Goal: Information Seeking & Learning: Learn about a topic

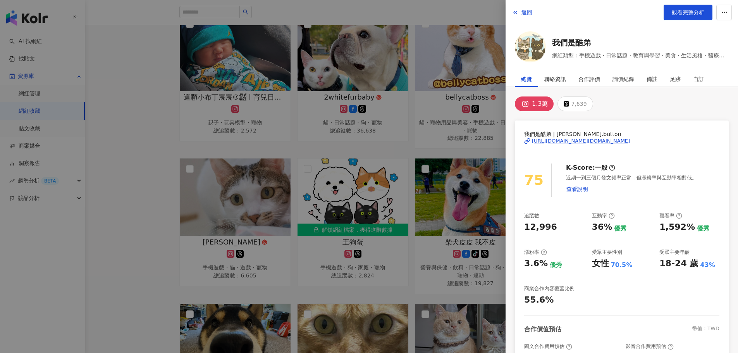
click at [658, 108] on div "1.3萬 7,639" at bounding box center [622, 103] width 214 height 15
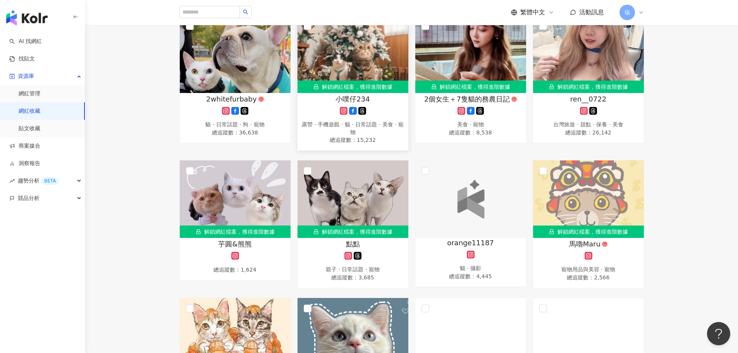
scroll to position [116, 0]
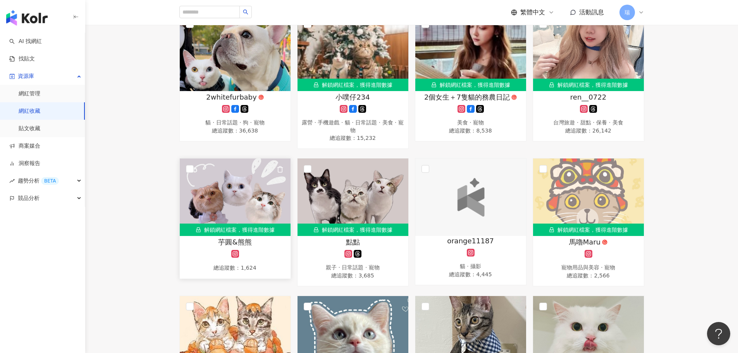
click at [270, 200] on img at bounding box center [235, 196] width 111 height 77
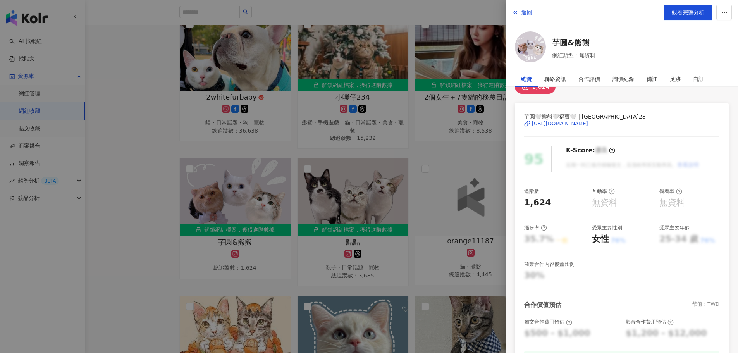
scroll to position [0, 0]
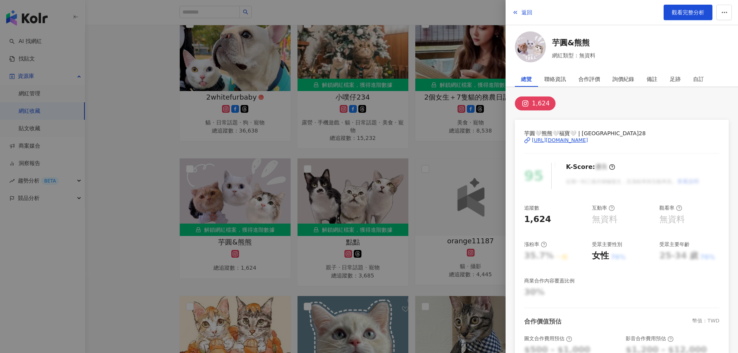
click at [588, 139] on div "[URL][DOMAIN_NAME]" at bounding box center [560, 140] width 56 height 7
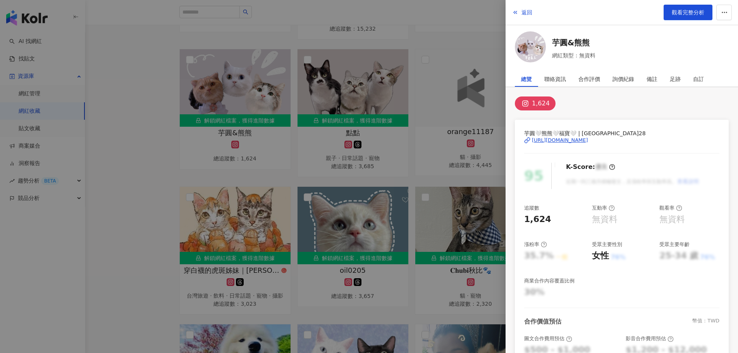
scroll to position [194, 0]
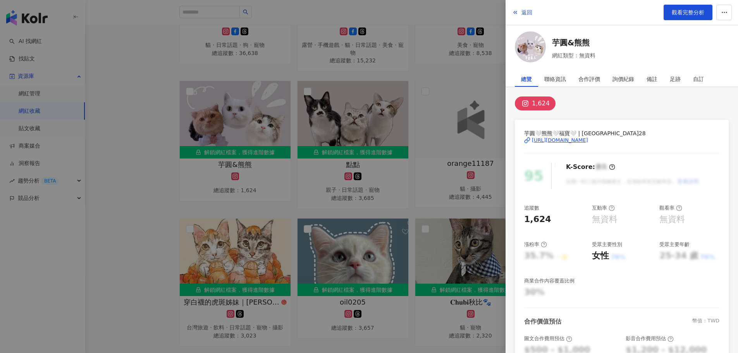
click at [153, 136] on div at bounding box center [369, 176] width 738 height 353
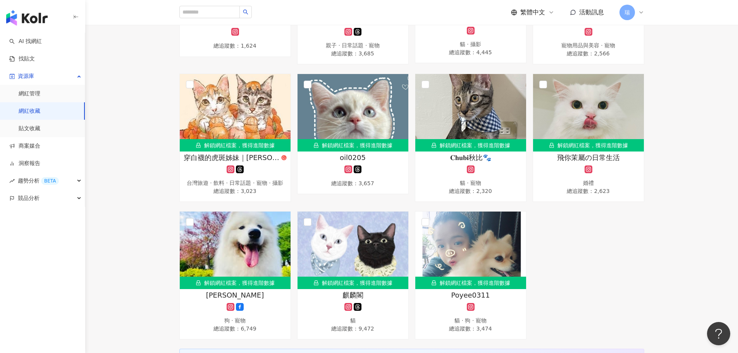
scroll to position [387, 0]
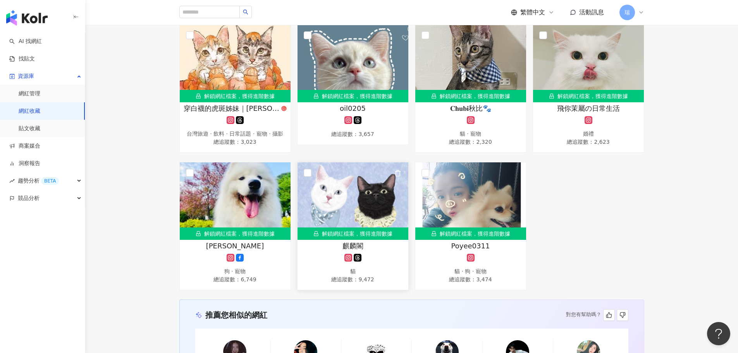
click at [355, 250] on span "麒麟閣" at bounding box center [352, 246] width 21 height 10
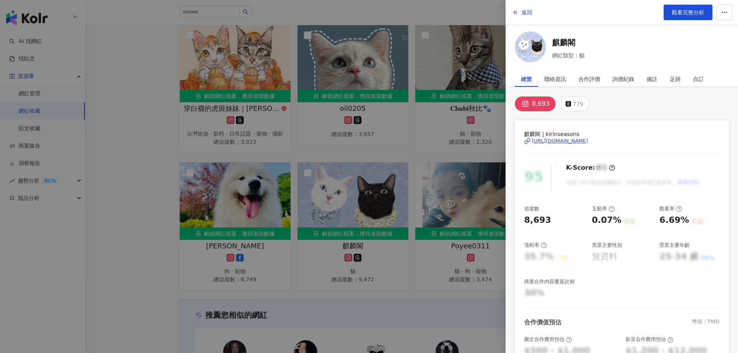
click at [573, 143] on div "[URL][DOMAIN_NAME]" at bounding box center [560, 140] width 56 height 7
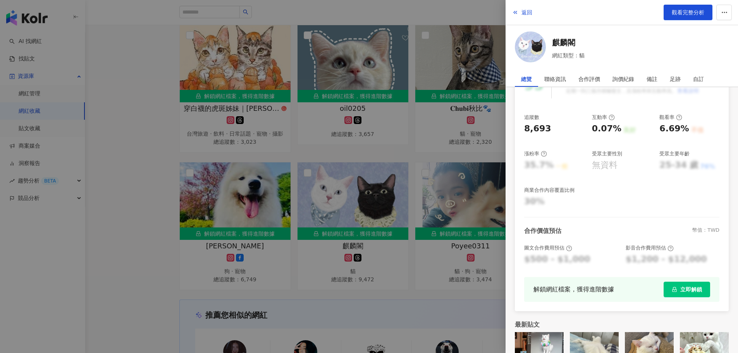
scroll to position [116, 0]
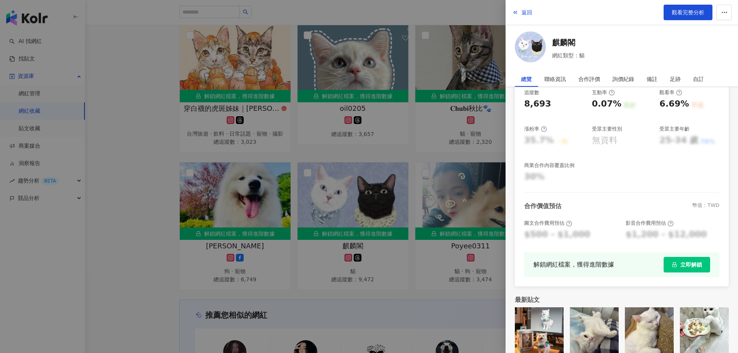
click at [413, 293] on div at bounding box center [369, 176] width 738 height 353
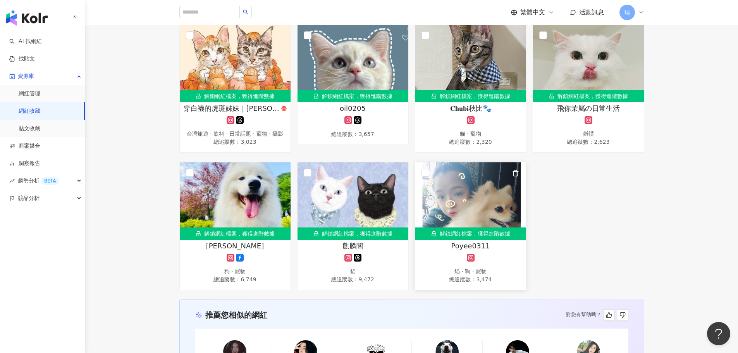
click at [455, 221] on img at bounding box center [470, 200] width 111 height 77
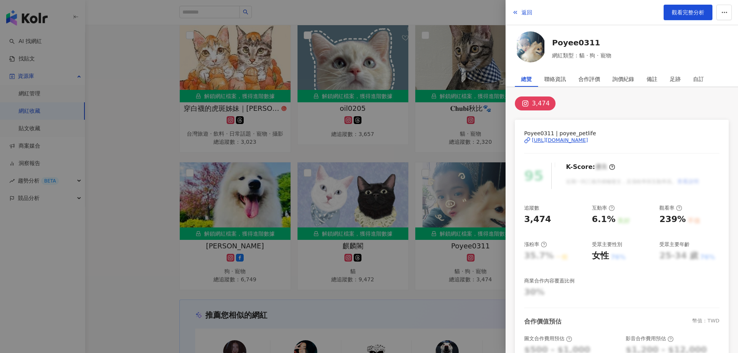
click at [588, 140] on div "[URL][DOMAIN_NAME]" at bounding box center [560, 140] width 56 height 7
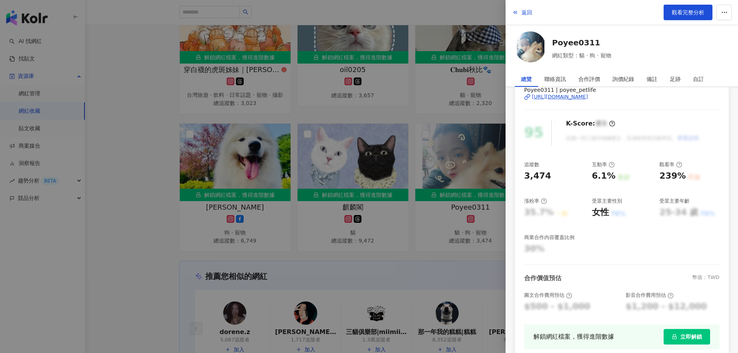
scroll to position [127, 0]
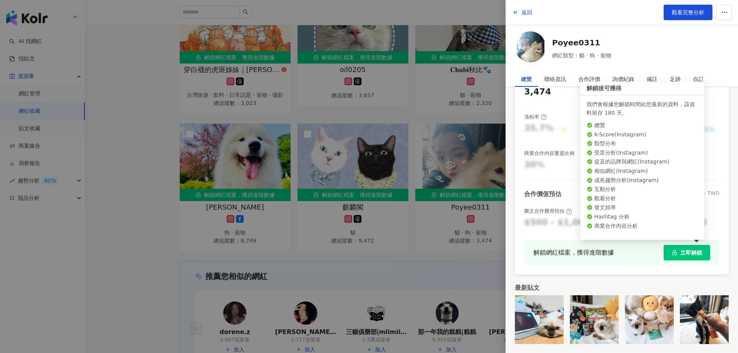
click at [671, 250] on icon "lock" at bounding box center [673, 252] width 5 height 5
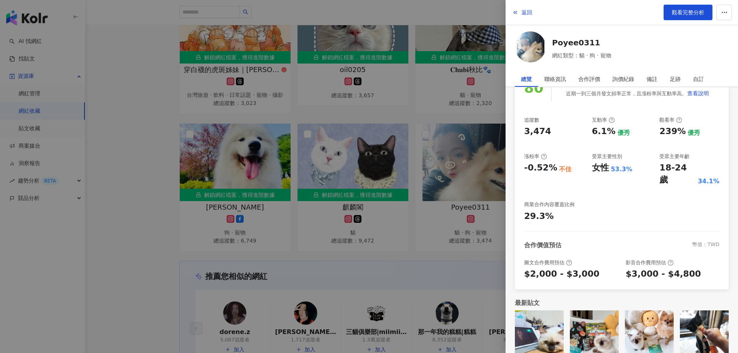
scroll to position [91, 0]
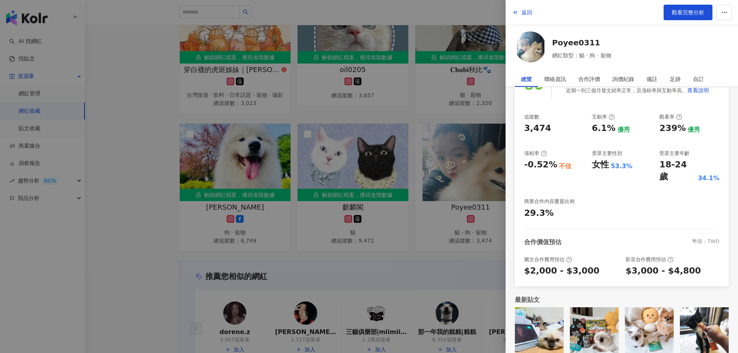
click at [141, 193] on div at bounding box center [369, 176] width 738 height 353
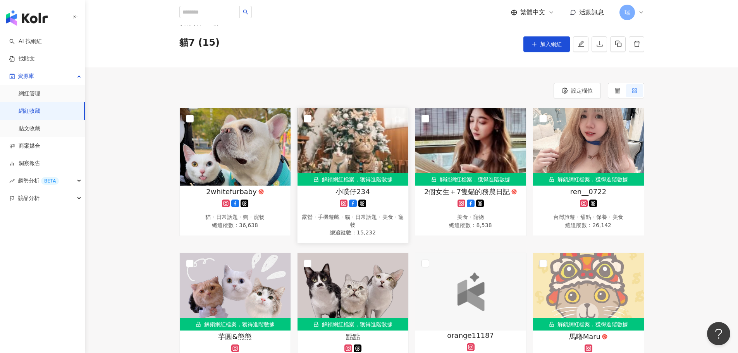
scroll to position [39, 0]
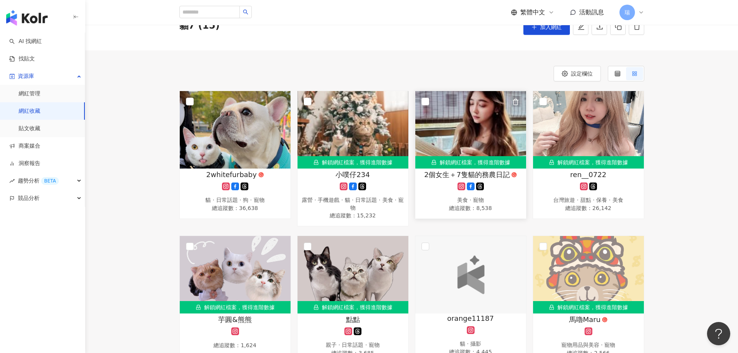
click at [473, 143] on img at bounding box center [470, 129] width 111 height 77
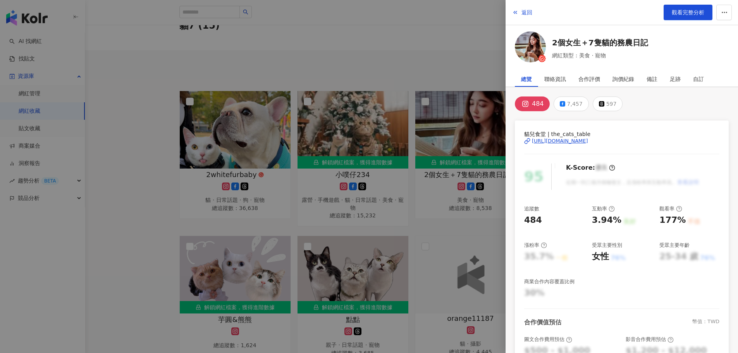
click at [588, 140] on div "[URL][DOMAIN_NAME]" at bounding box center [560, 140] width 56 height 7
click at [415, 68] on div at bounding box center [369, 176] width 738 height 353
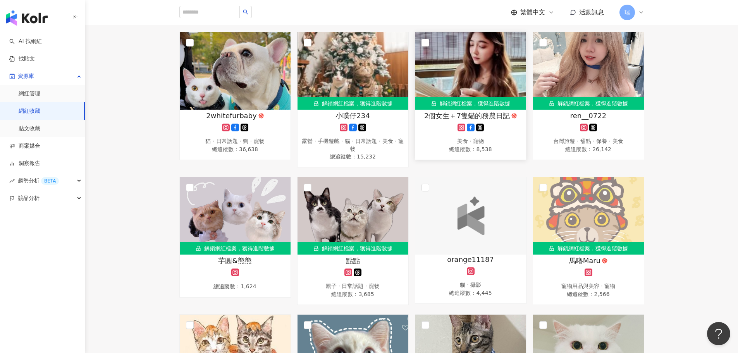
scroll to position [155, 0]
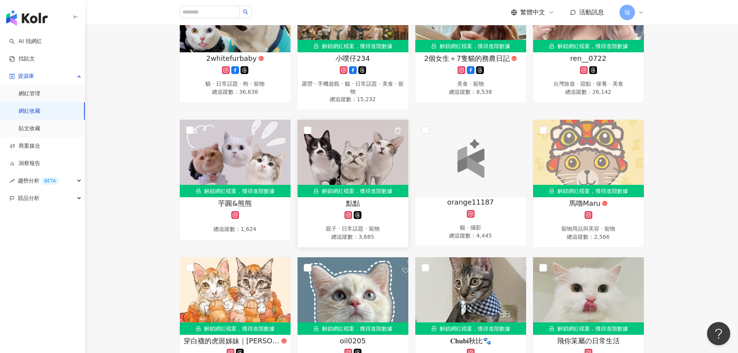
click at [346, 173] on img at bounding box center [352, 158] width 111 height 77
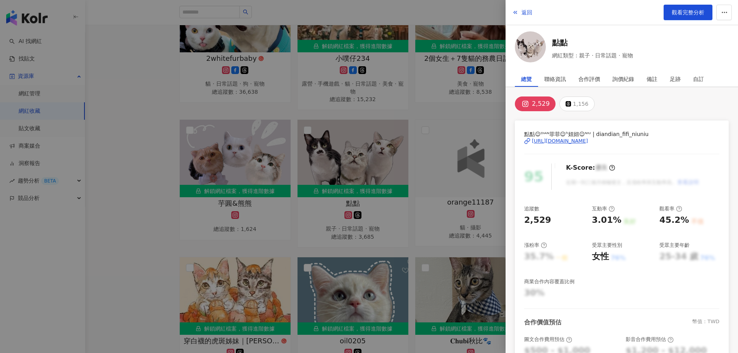
click at [578, 142] on div "[URL][DOMAIN_NAME]" at bounding box center [560, 140] width 56 height 7
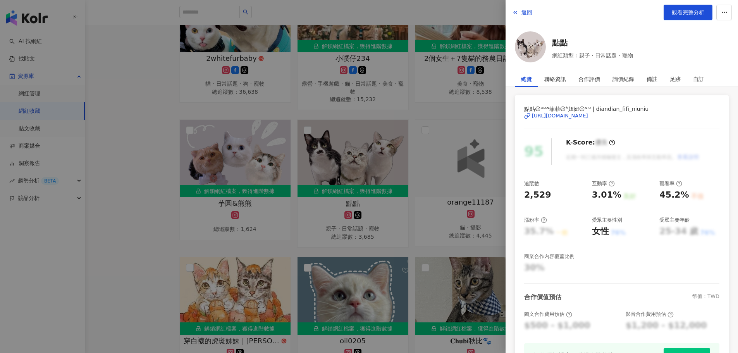
scroll to position [39, 0]
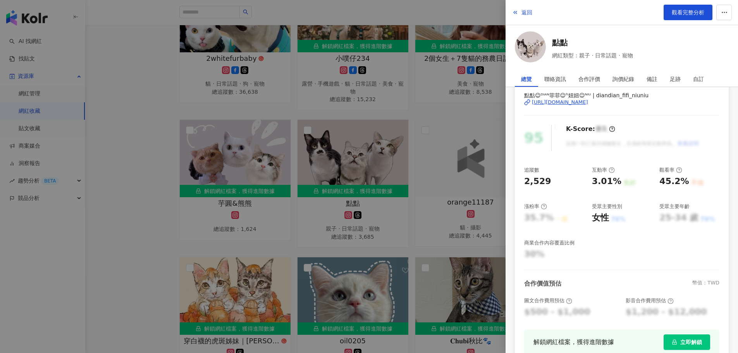
click at [165, 146] on div at bounding box center [369, 176] width 738 height 353
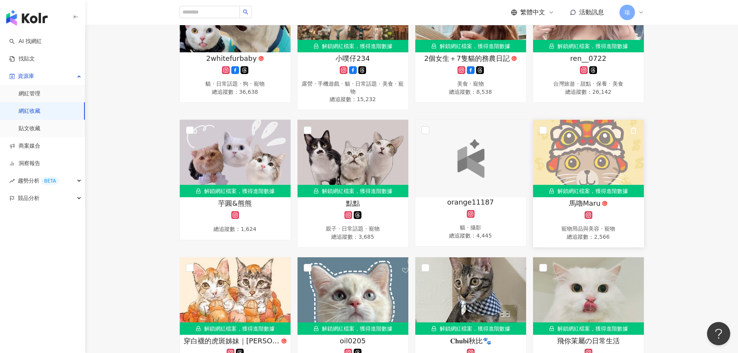
click at [615, 164] on img at bounding box center [588, 158] width 111 height 77
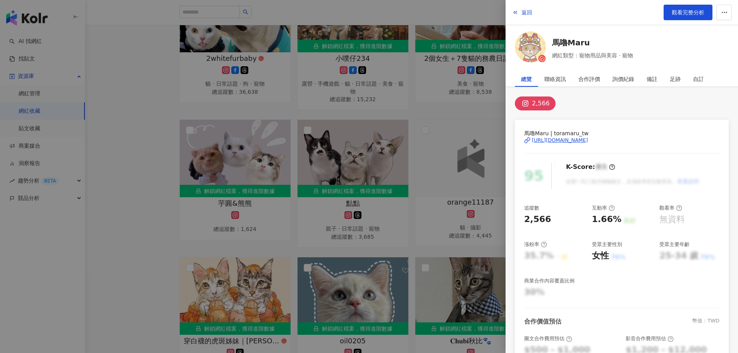
click at [588, 142] on div "[URL][DOMAIN_NAME]" at bounding box center [560, 140] width 56 height 7
click at [372, 143] on div at bounding box center [369, 176] width 738 height 353
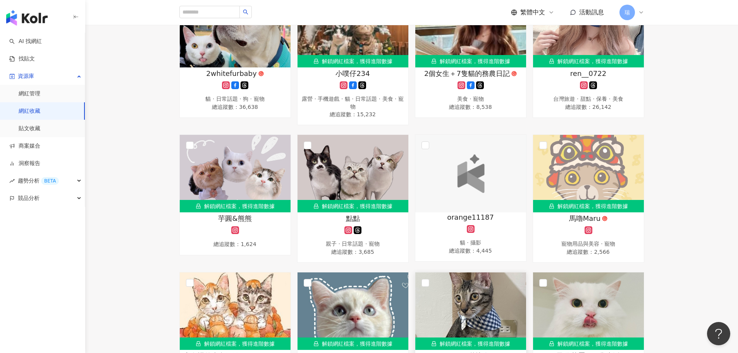
scroll to position [155, 0]
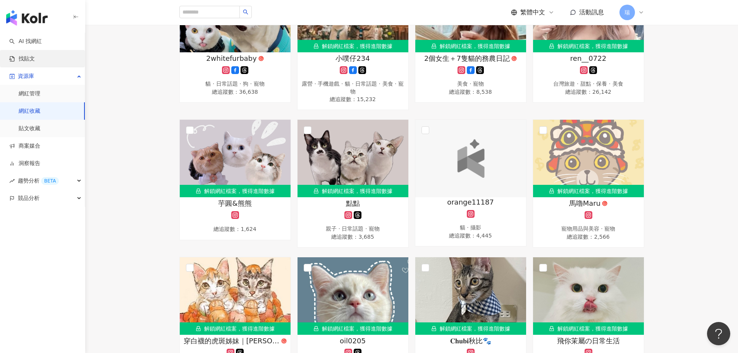
click at [35, 55] on link "找貼文" at bounding box center [22, 59] width 26 height 8
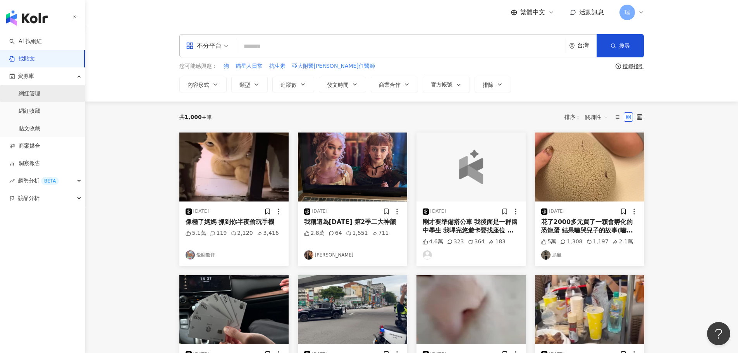
click at [40, 98] on link "網紅管理" at bounding box center [30, 94] width 22 height 8
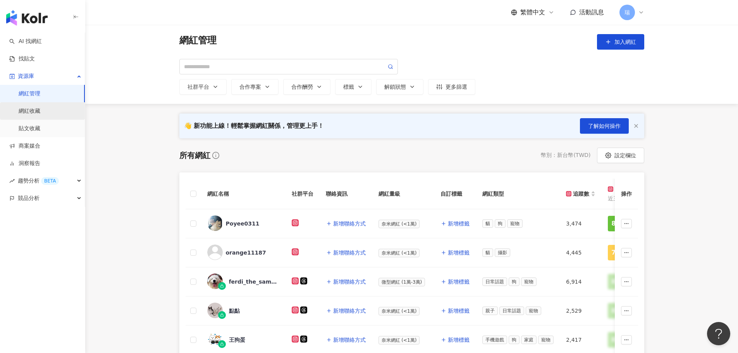
click at [36, 113] on link "網紅收藏" at bounding box center [30, 111] width 22 height 8
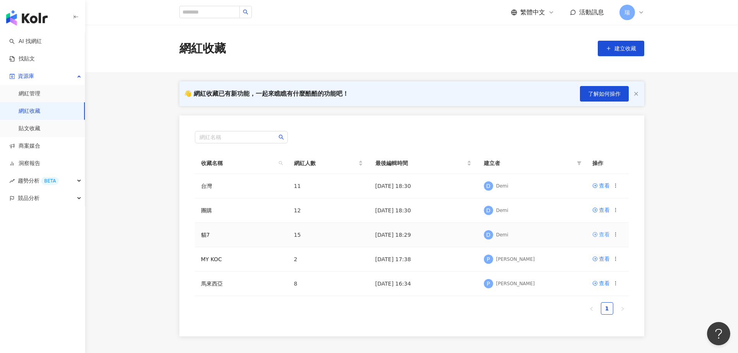
click at [597, 236] on icon at bounding box center [594, 234] width 5 height 5
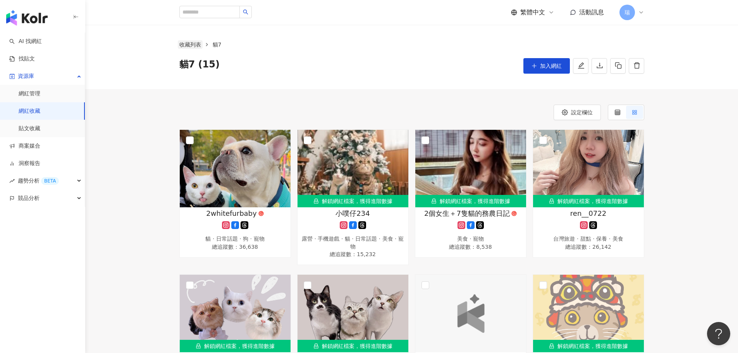
click at [196, 46] on link "收藏列表" at bounding box center [190, 44] width 25 height 9
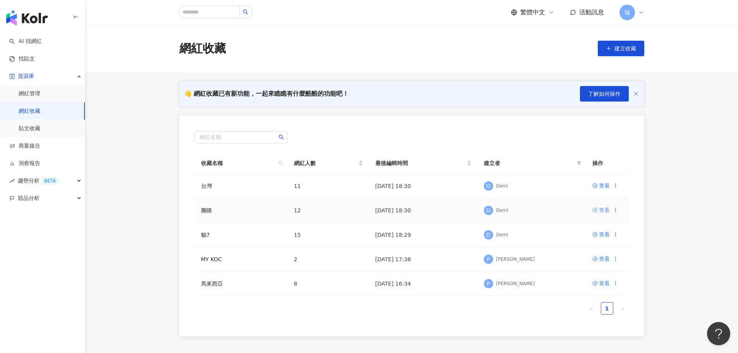
click at [604, 209] on div "查看" at bounding box center [604, 210] width 11 height 9
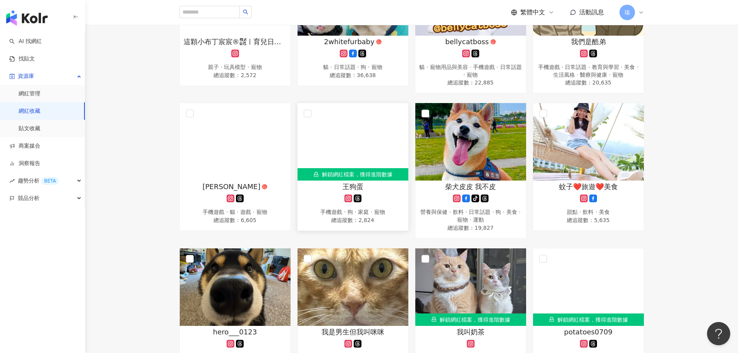
scroll to position [133, 0]
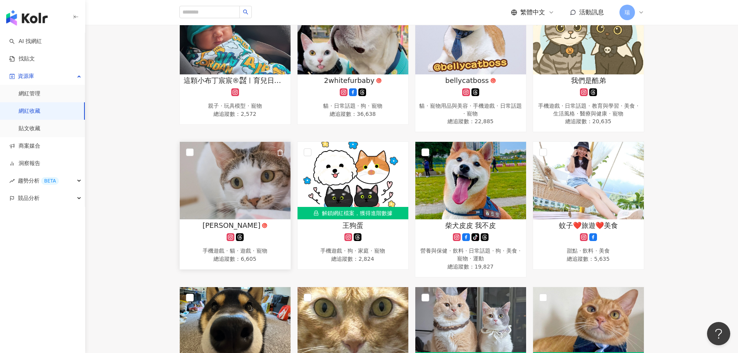
click at [220, 169] on img at bounding box center [235, 180] width 111 height 77
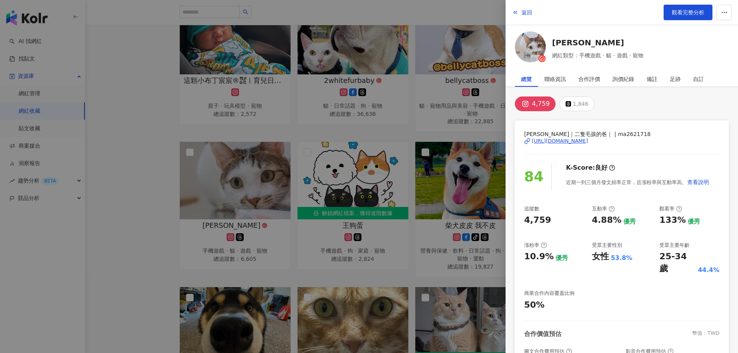
click at [558, 138] on div "https://www.instagram.com/ma2621718/" at bounding box center [560, 140] width 56 height 7
click at [145, 168] on div at bounding box center [369, 176] width 738 height 353
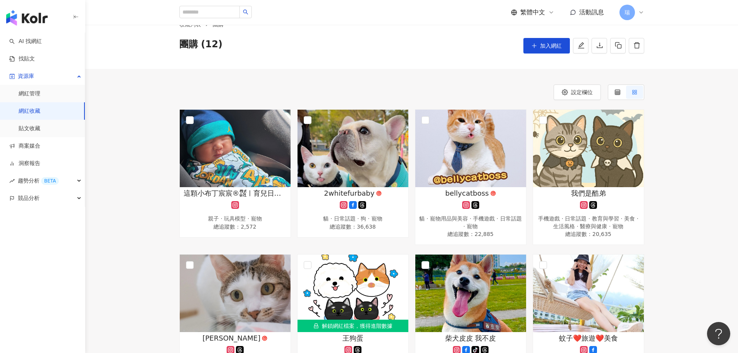
scroll to position [0, 0]
